Goal: Task Accomplishment & Management: Use online tool/utility

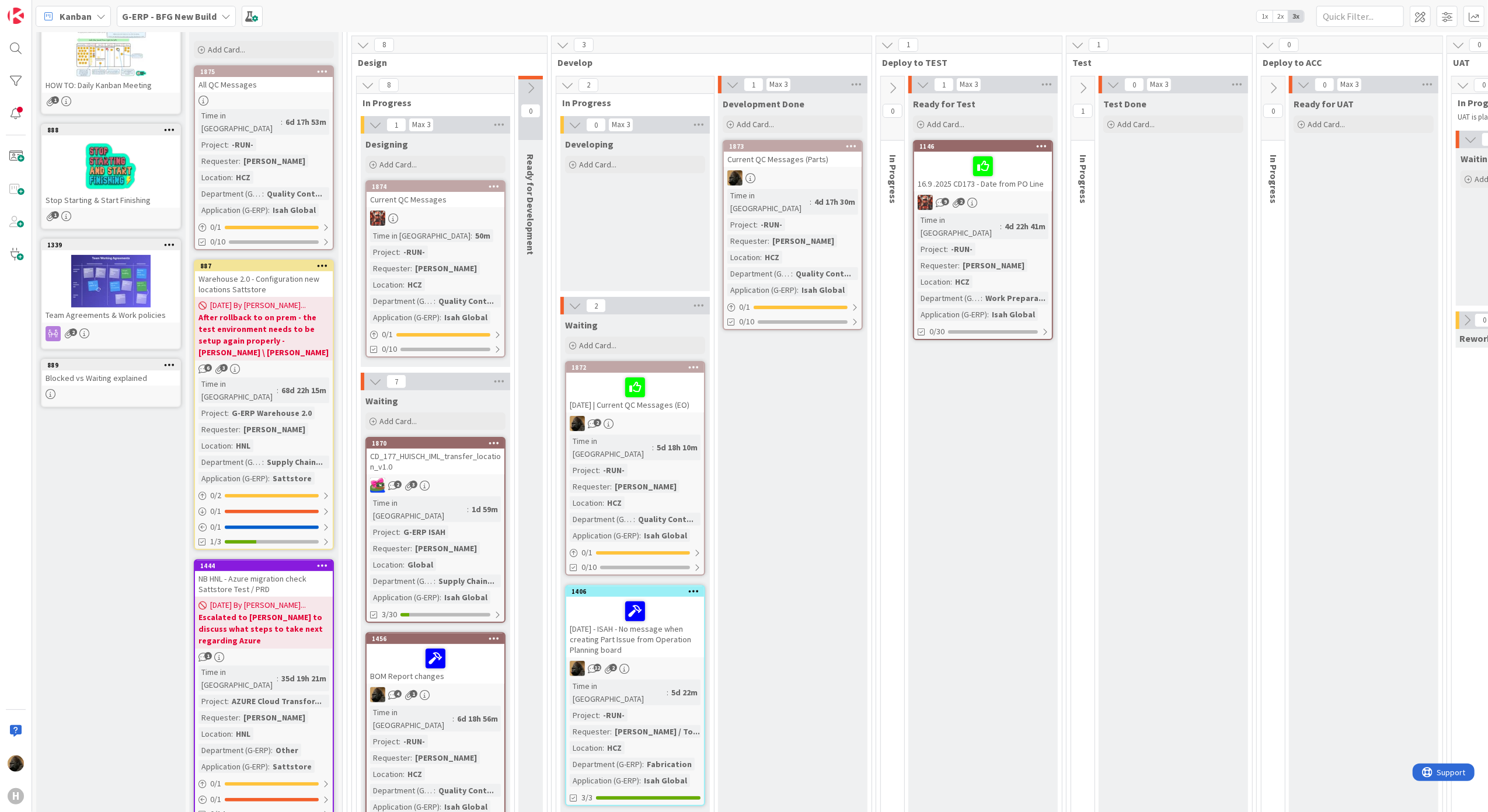
scroll to position [233, 0]
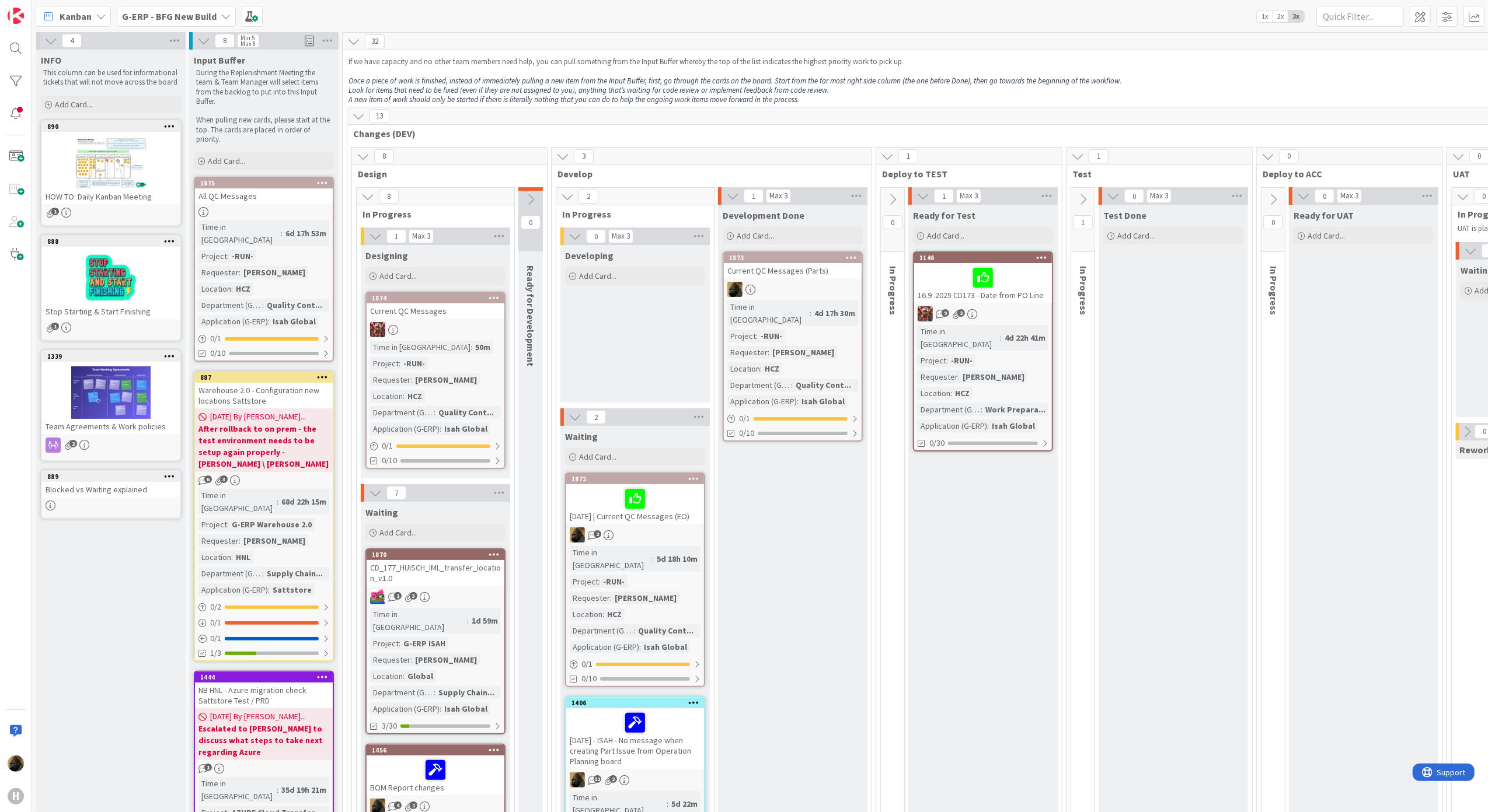
scroll to position [0, 0]
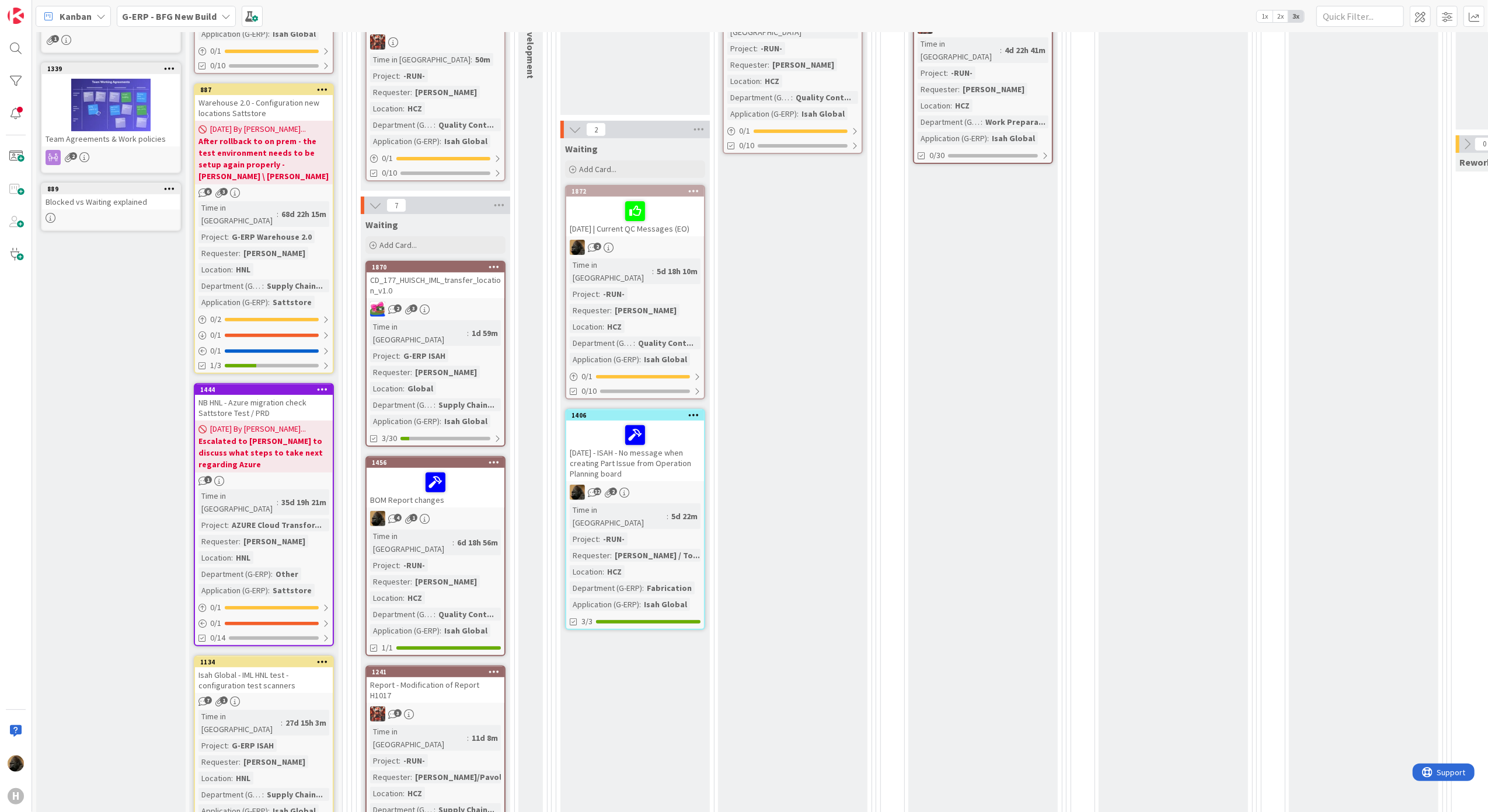
scroll to position [233, 0]
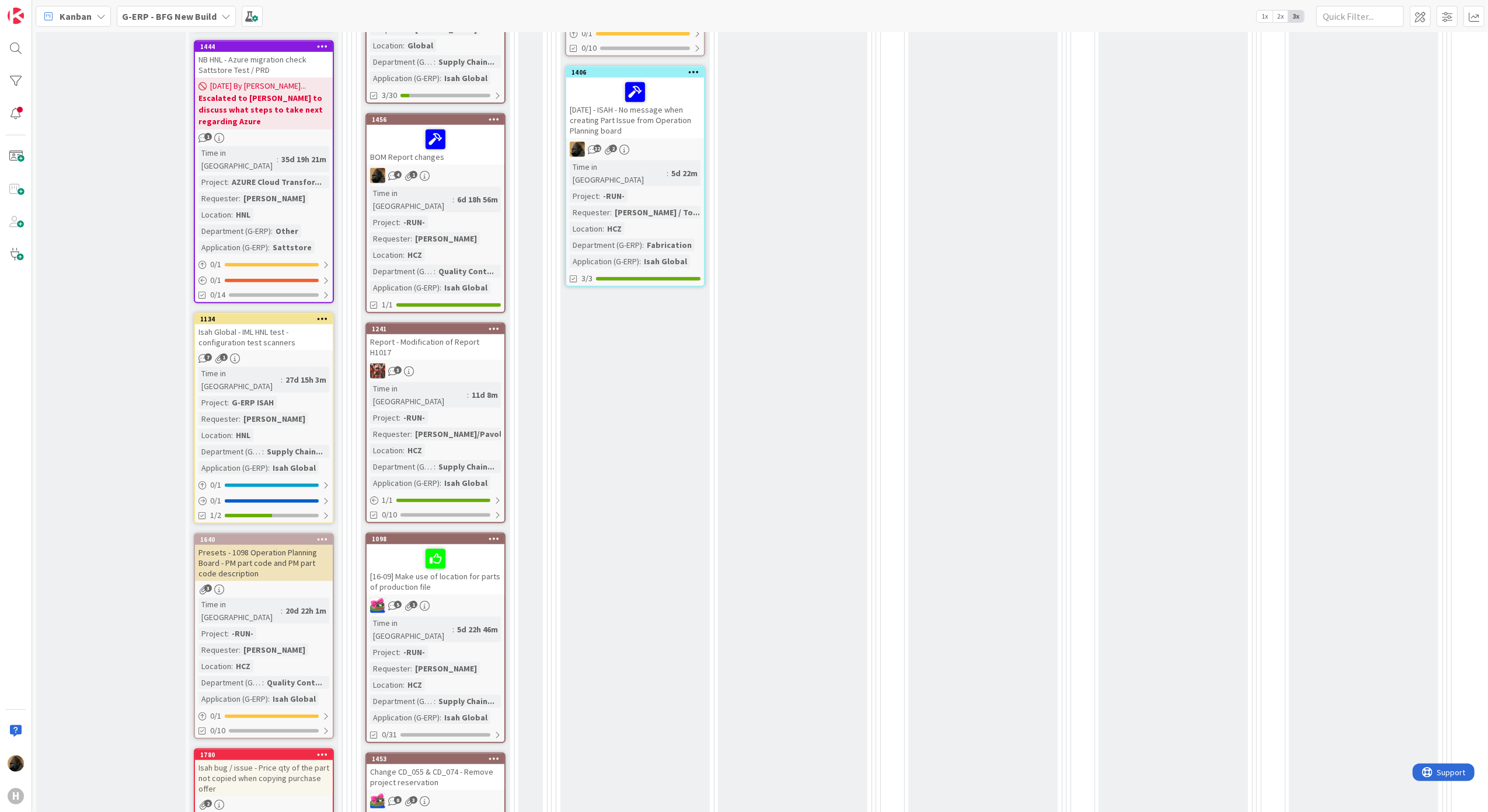
scroll to position [700, 0]
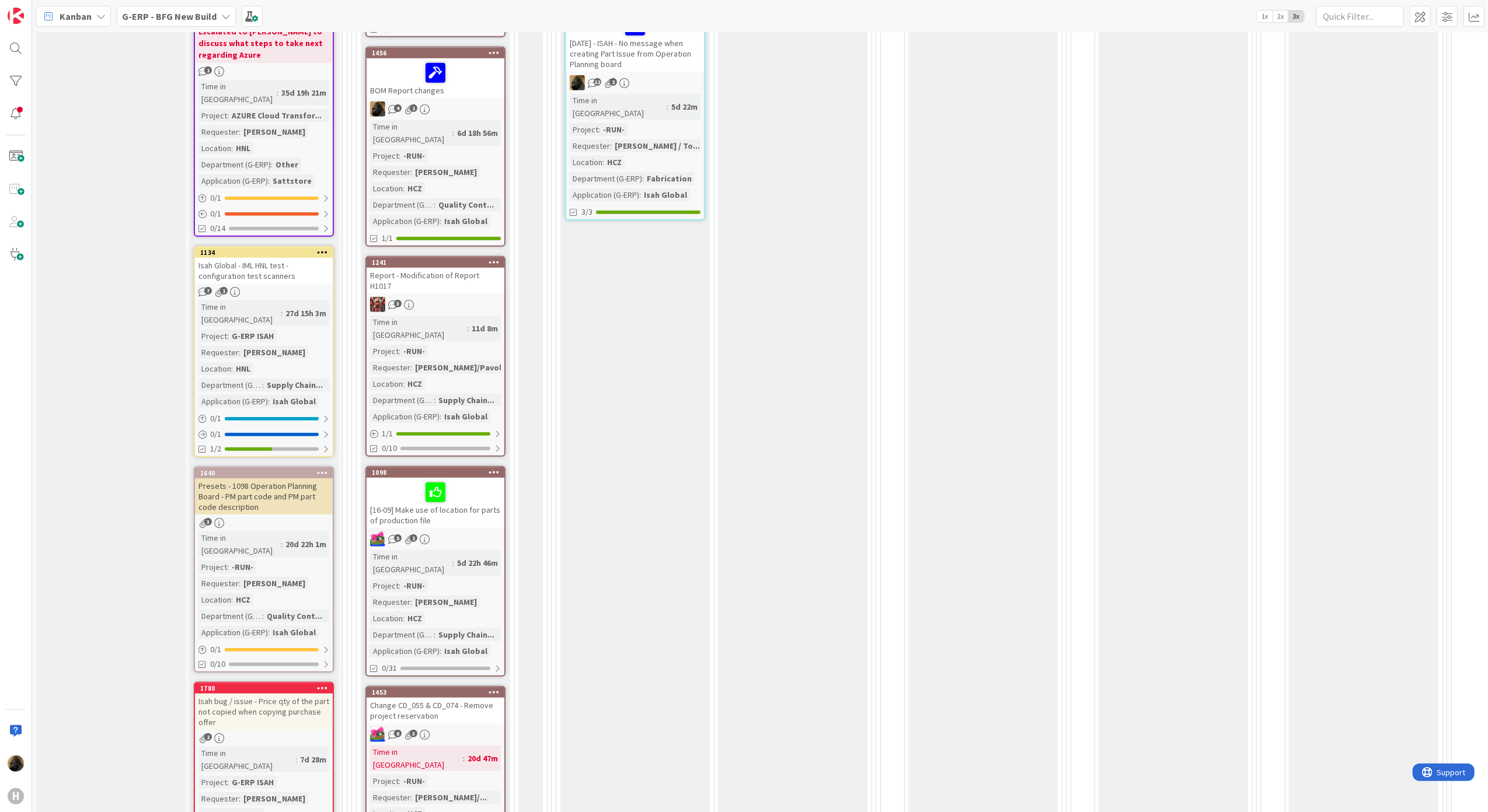
click at [537, 449] on div "0 Ready for Development" at bounding box center [531, 416] width 25 height 1853
click at [464, 268] on div "Report - Modification of Report H1017" at bounding box center [435, 281] width 137 height 26
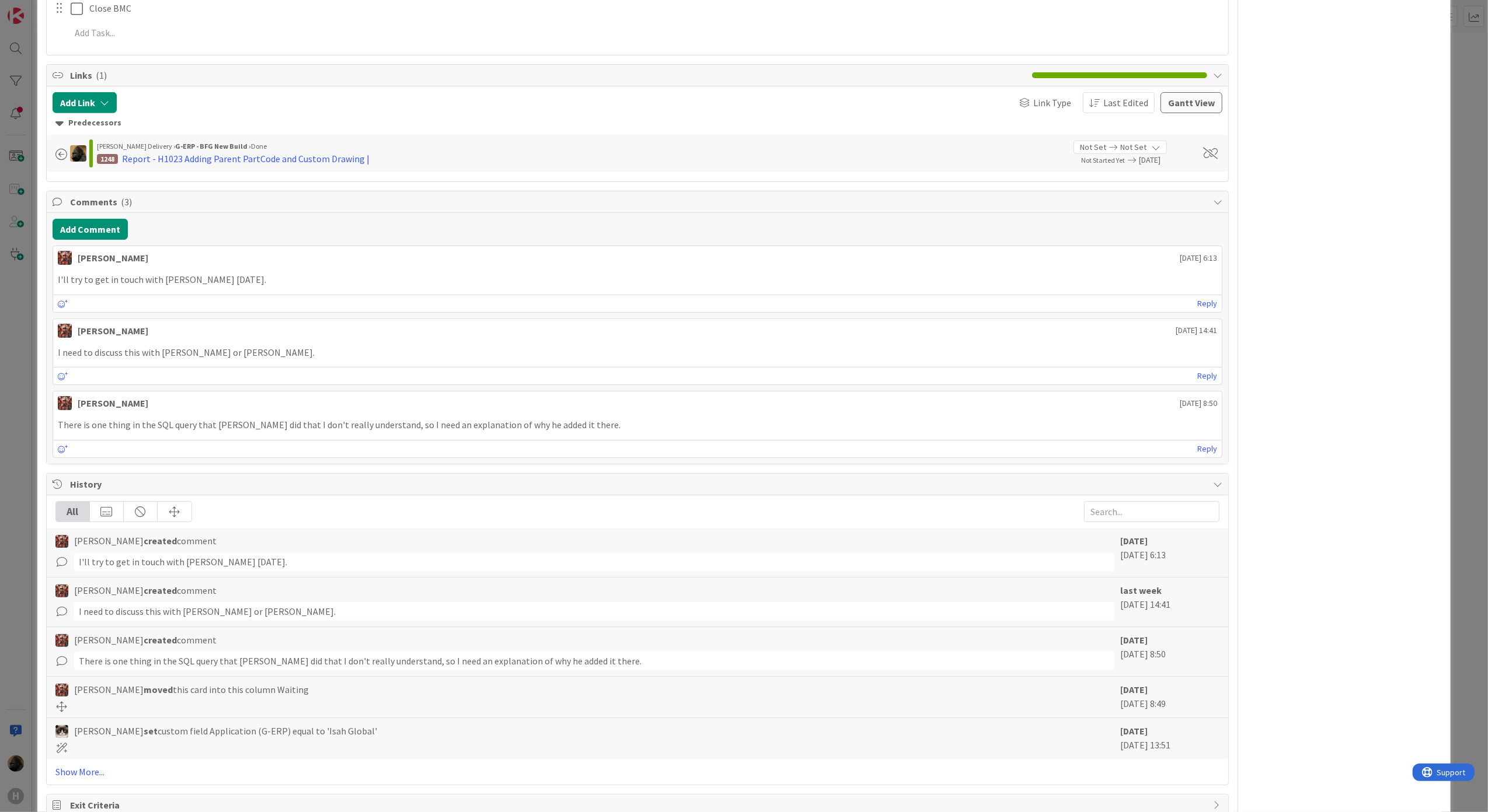
scroll to position [698, 0]
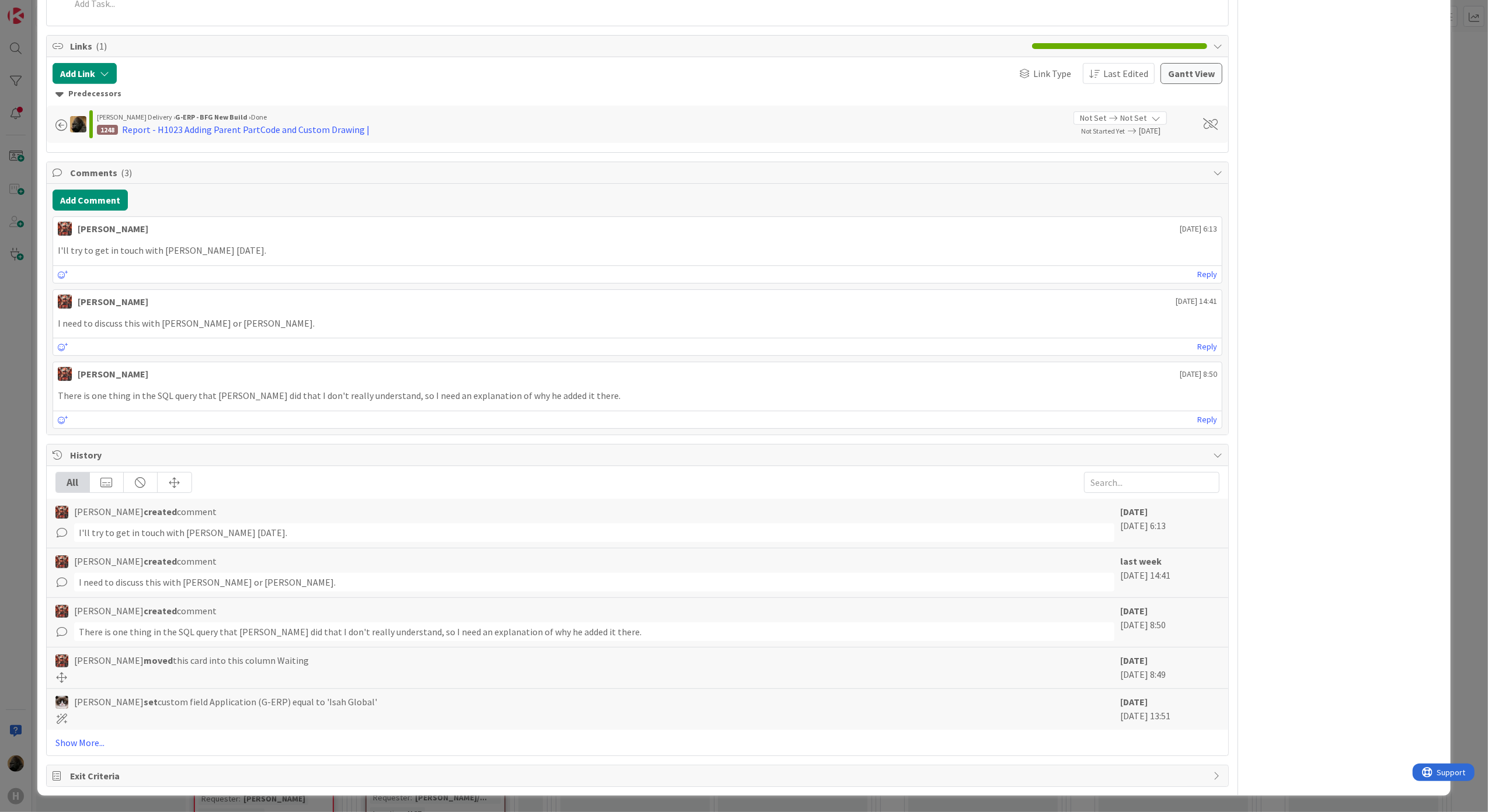
click at [7, 393] on div "ID 1241 G-ERP - BFG New Build Waiting Title 37 / 128 Report - Modification of R…" at bounding box center [744, 406] width 1488 height 812
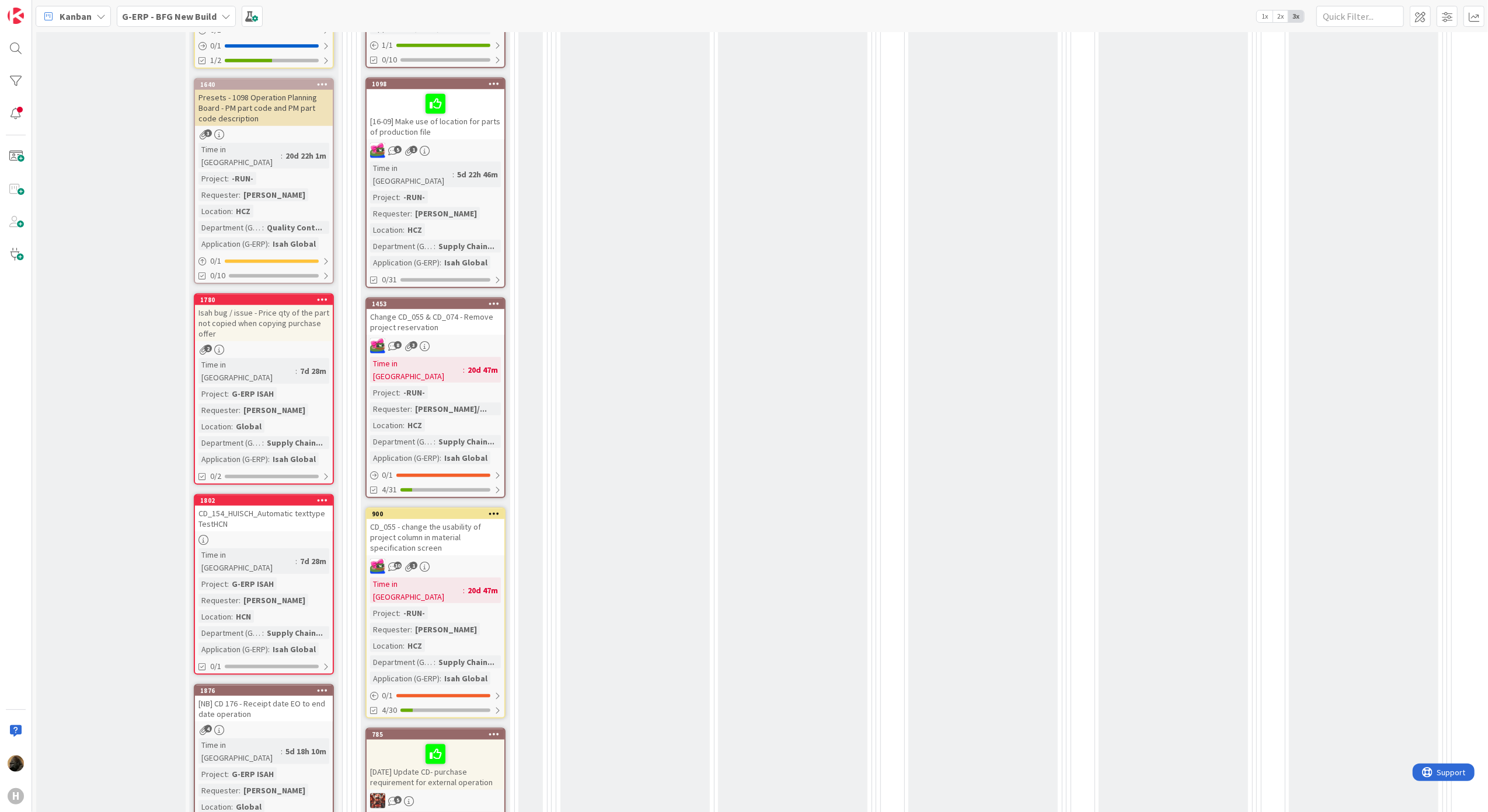
scroll to position [1166, 0]
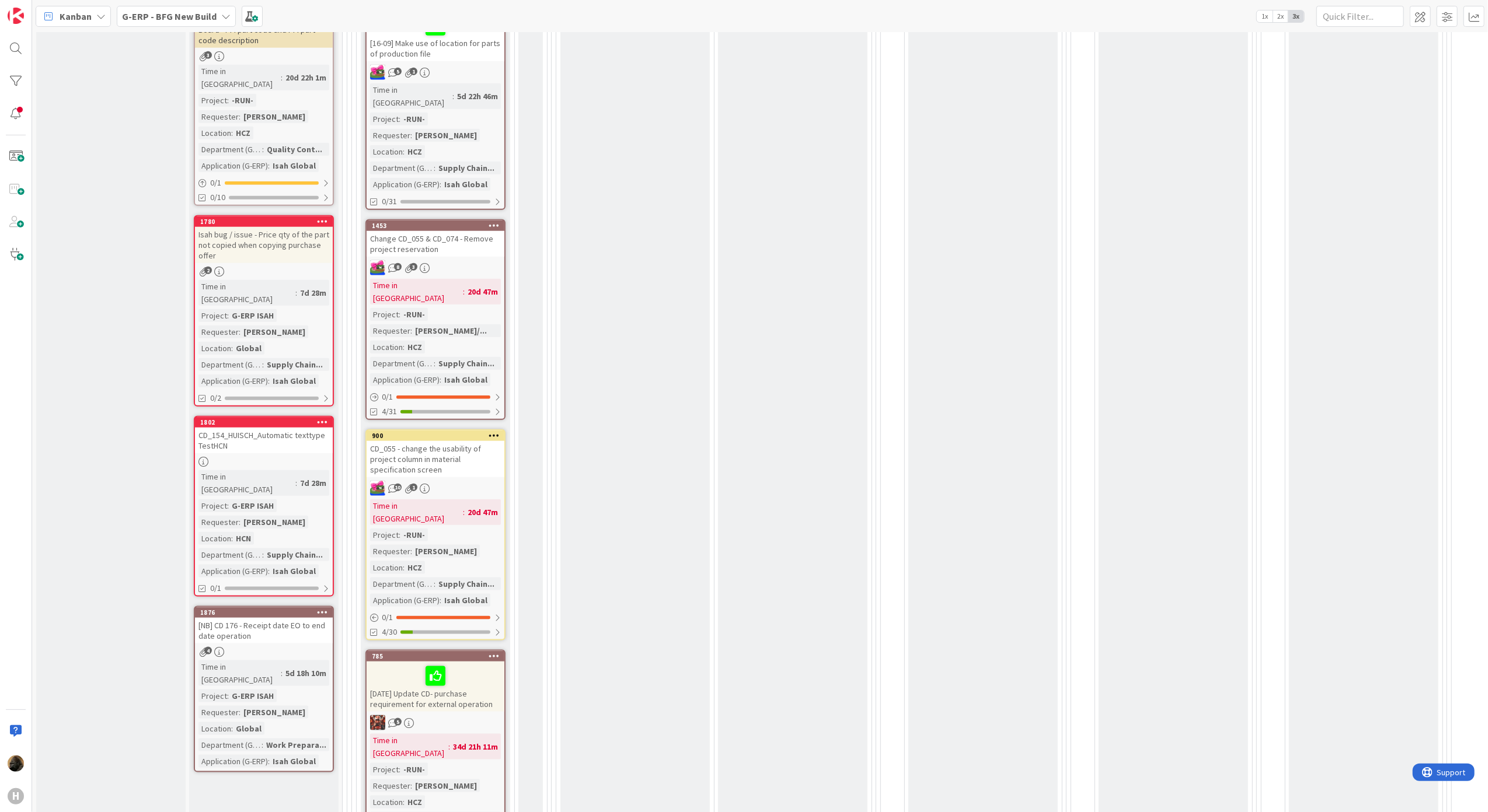
click at [222, 618] on div "[NB] CD 176 - Receipt date EO to end date operation" at bounding box center [264, 631] width 137 height 26
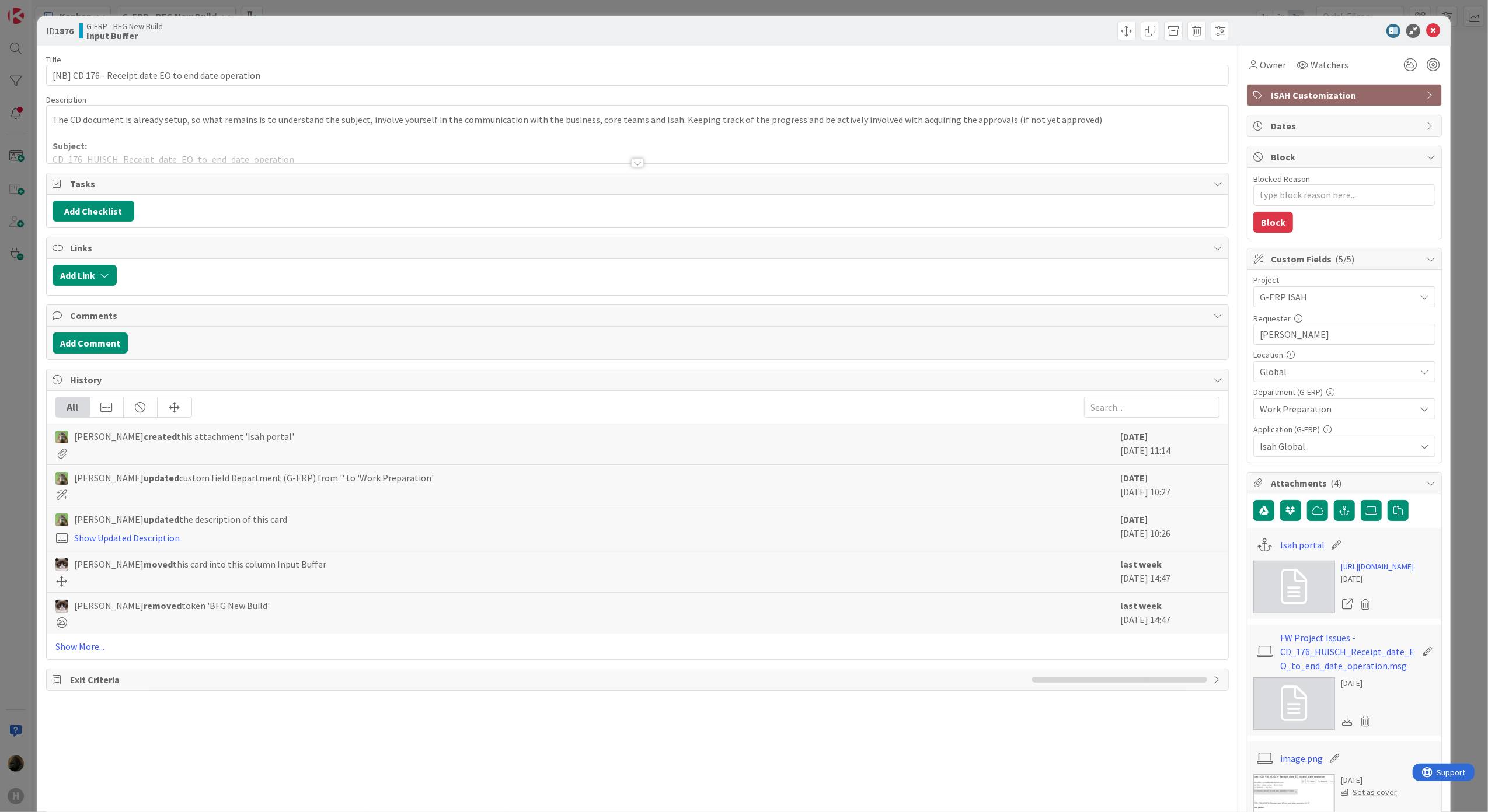
type textarea "x"
click at [635, 167] on div at bounding box center [637, 162] width 13 height 9
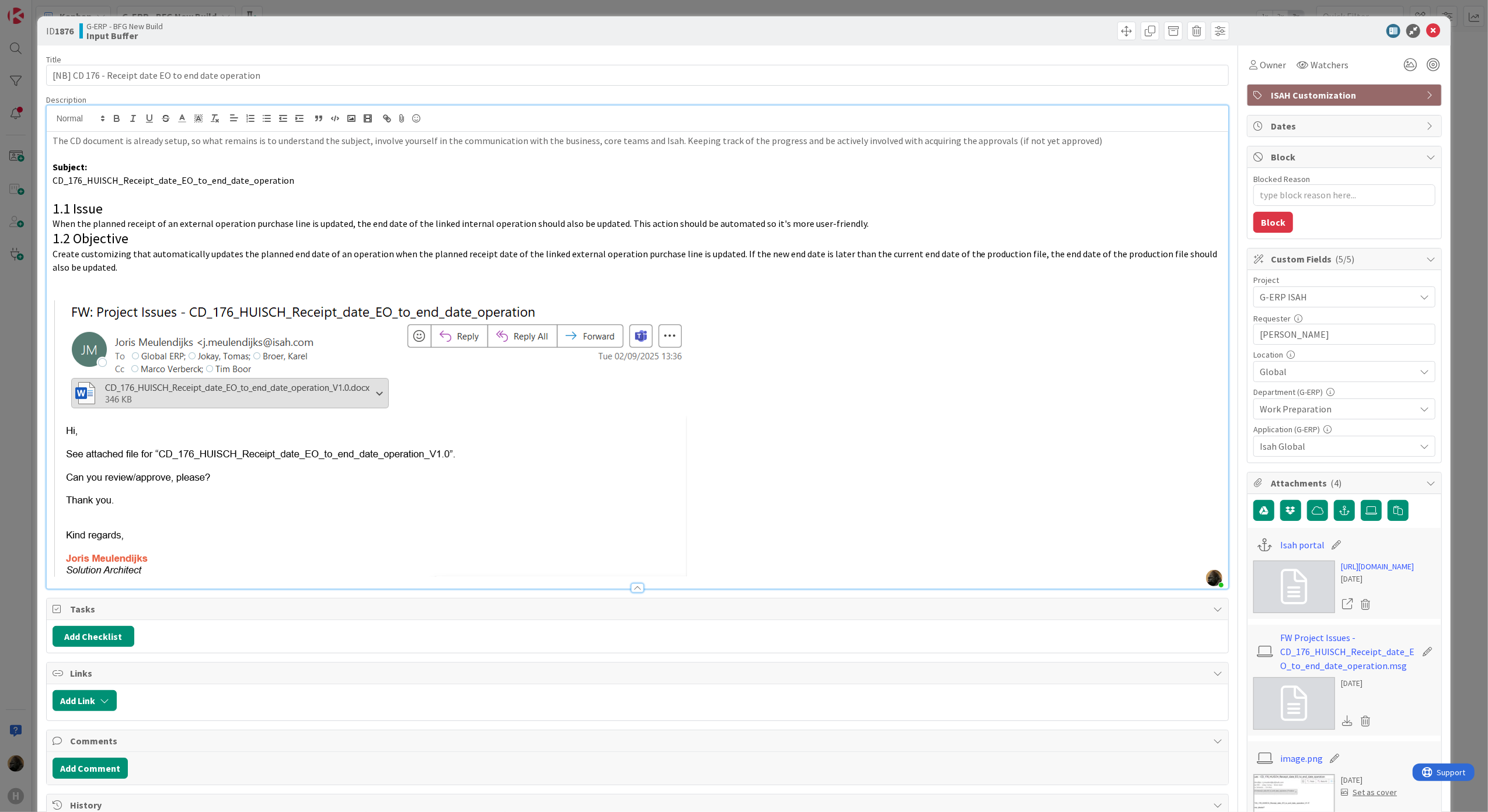
click at [9, 482] on div "ID 1876 G-ERP - BFG New Build Input Buffer Title 51 / 128 [NB] CD 176 - Receipt…" at bounding box center [744, 406] width 1488 height 812
